Goal: Information Seeking & Learning: Learn about a topic

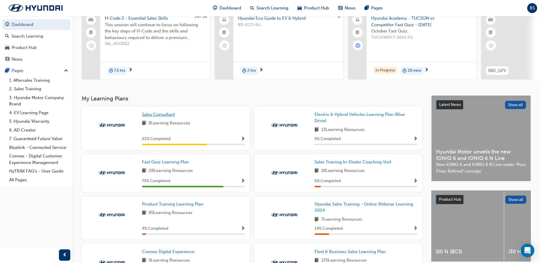
scroll to position [57, 0]
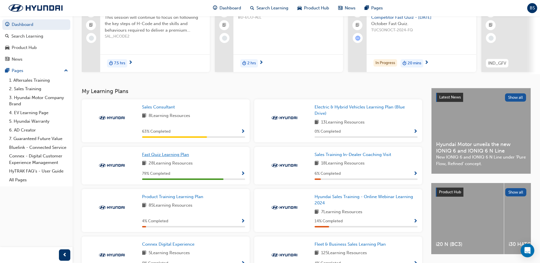
click at [165, 157] on span "Fast Quiz Learning Plan" at bounding box center [165, 154] width 47 height 5
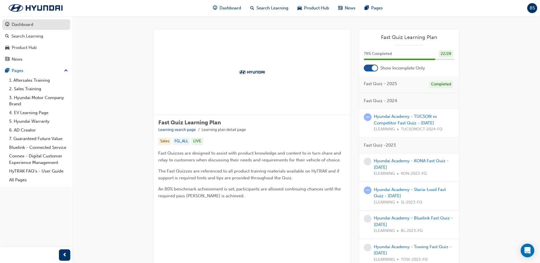
click at [28, 26] on div "Dashboard" at bounding box center [23, 24] width 22 height 7
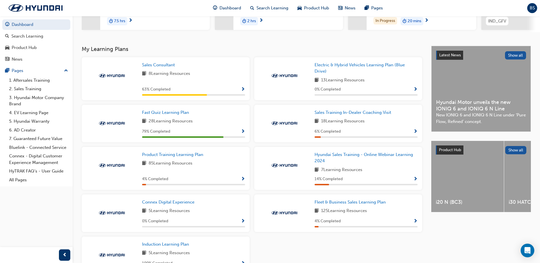
scroll to position [114, 0]
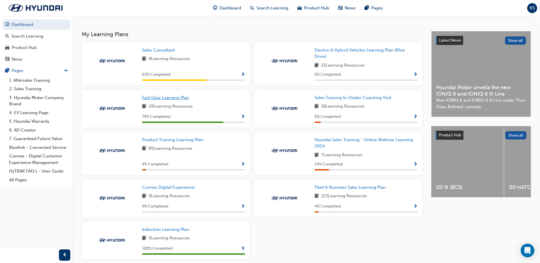
click at [171, 98] on span "Fast Quiz Learning Plan" at bounding box center [165, 97] width 47 height 5
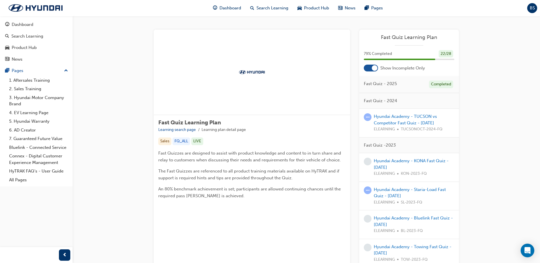
click at [393, 83] on span "Fast Quiz - 2025" at bounding box center [380, 84] width 33 height 7
click at [534, 7] on span "BS" at bounding box center [532, 8] width 5 height 7
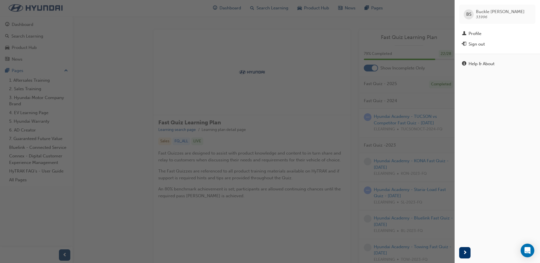
click at [408, 20] on div "button" at bounding box center [227, 131] width 455 height 263
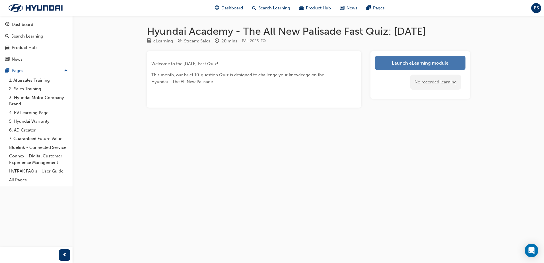
click at [405, 57] on link "Launch eLearning module" at bounding box center [420, 63] width 91 height 14
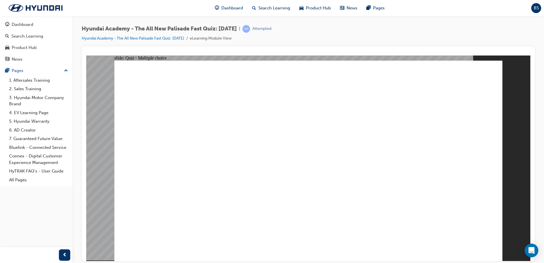
radio input "true"
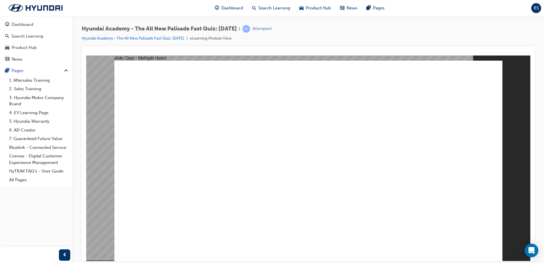
radio input "true"
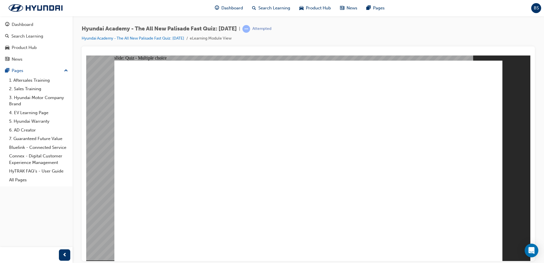
drag, startPoint x: 200, startPoint y: 174, endPoint x: 210, endPoint y: 185, distance: 14.9
radio input "true"
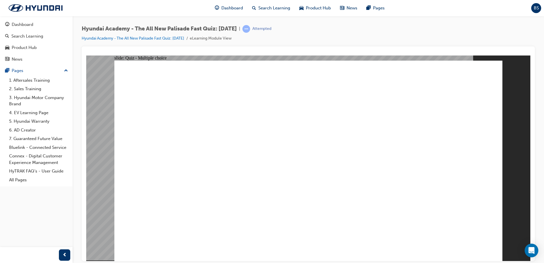
checkbox input "true"
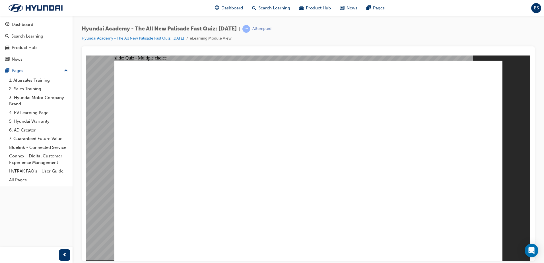
checkbox input "true"
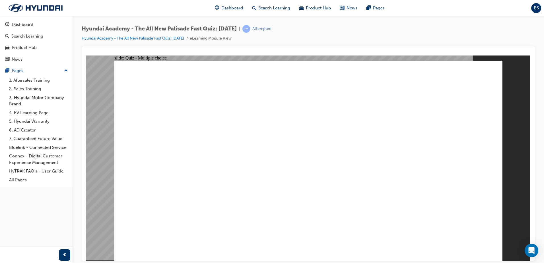
drag, startPoint x: 448, startPoint y: 243, endPoint x: 468, endPoint y: 240, distance: 20.6
radio input "true"
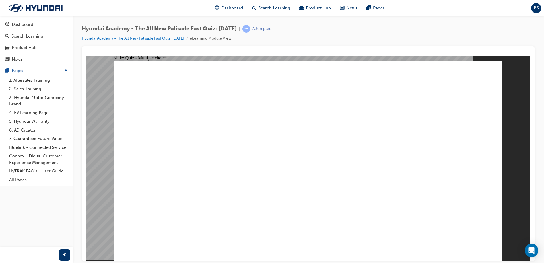
radio input "true"
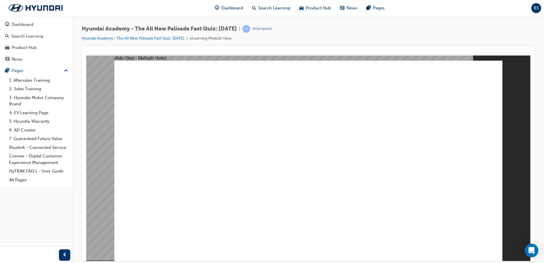
checkbox input "true"
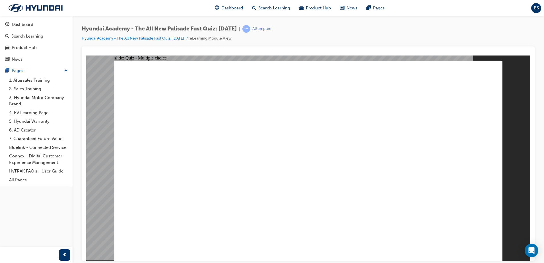
checkbox input "true"
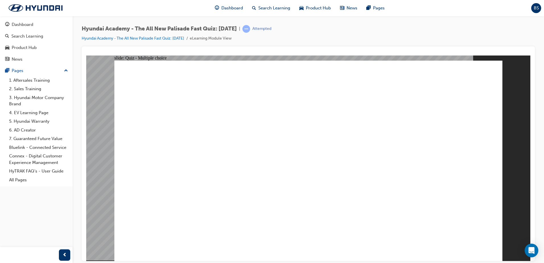
checkbox input "true"
checkbox input "false"
radio input "true"
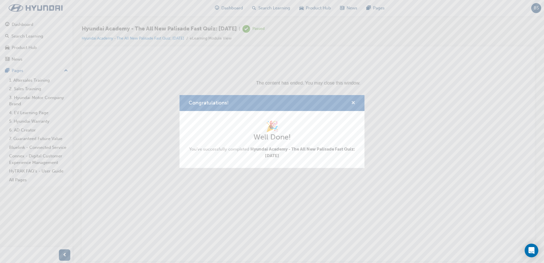
click at [353, 103] on span "cross-icon" at bounding box center [353, 103] width 4 height 5
